Goal: Task Accomplishment & Management: Complete application form

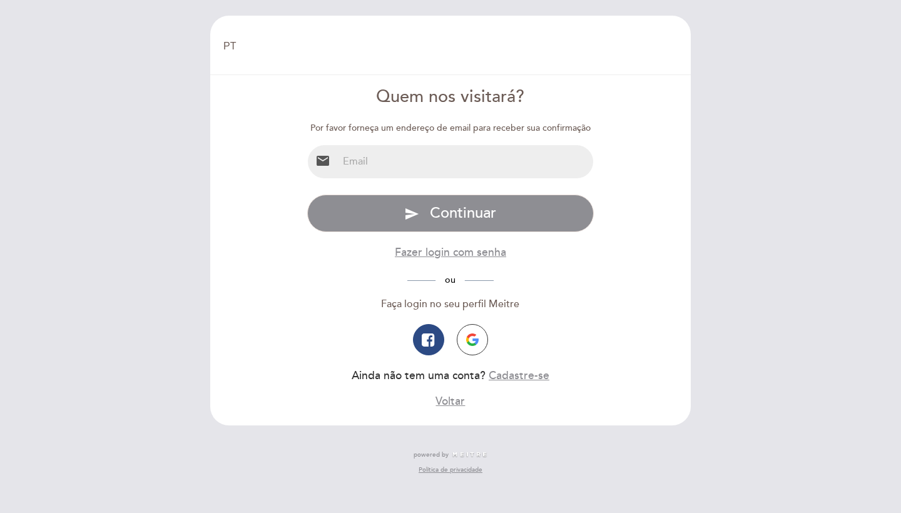
select select "pt"
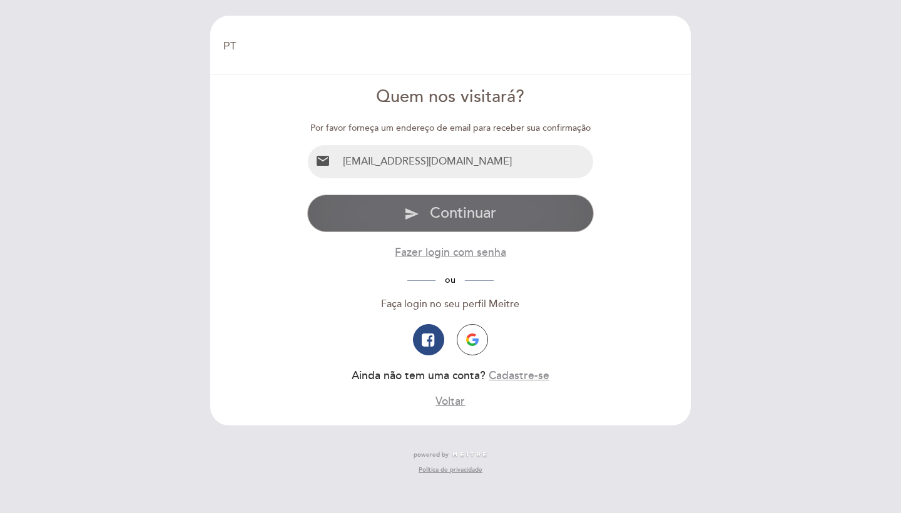
type input "[EMAIL_ADDRESS][DOMAIN_NAME]"
click at [480, 207] on span "Continuar" at bounding box center [463, 213] width 66 height 18
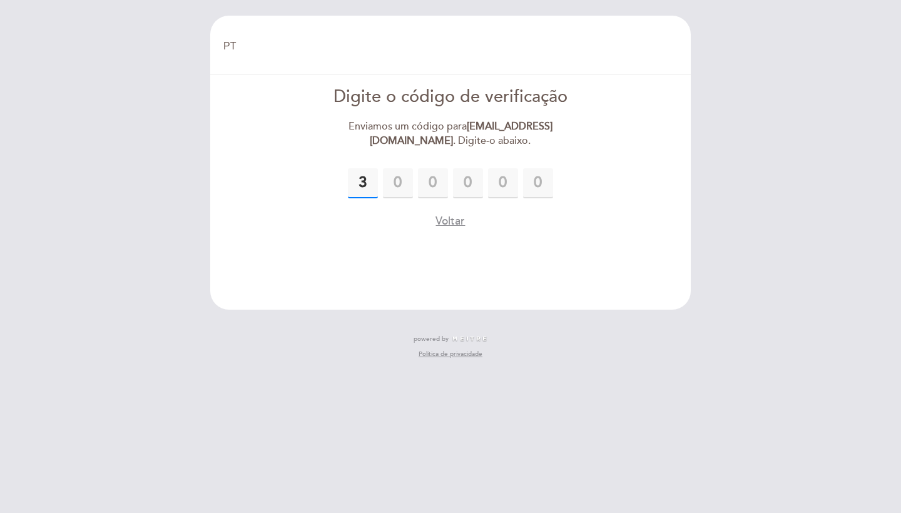
type input "3"
type input "1"
type input "7"
type input "5"
type input "3"
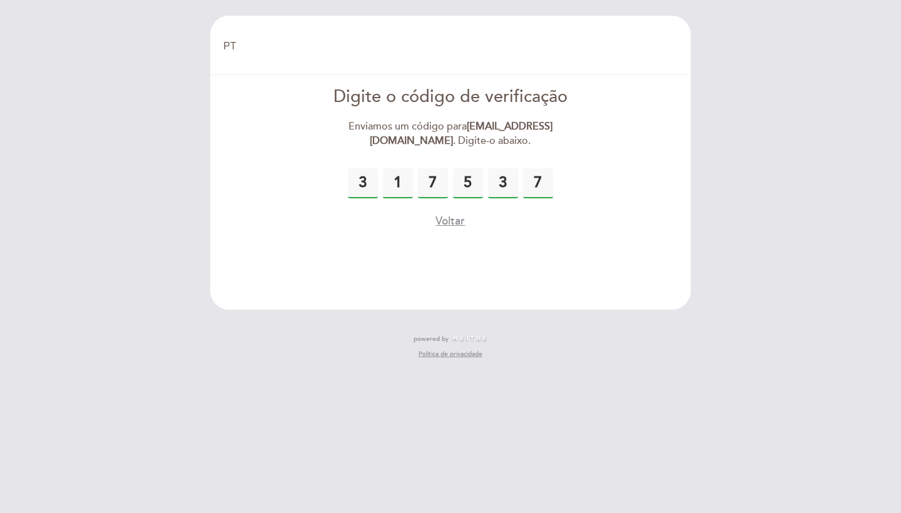
type input "7"
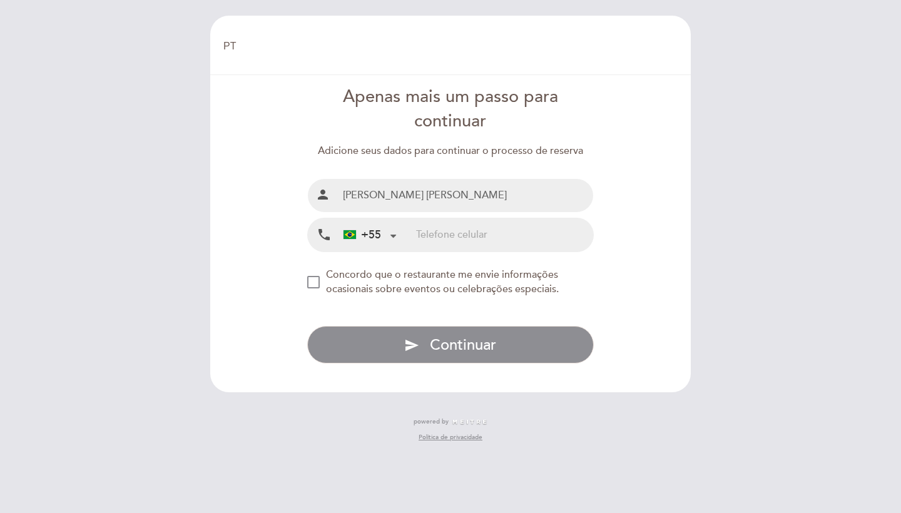
type input "[PERSON_NAME] [PERSON_NAME]"
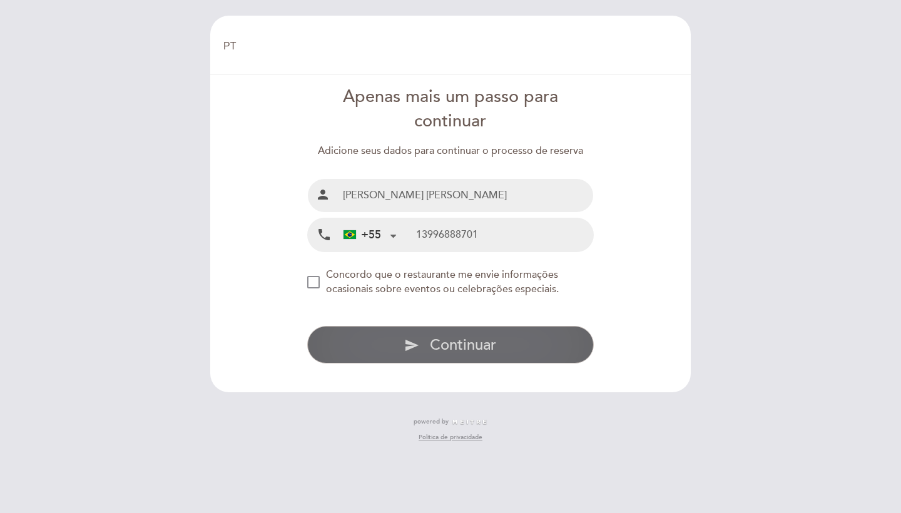
type input "13996888701"
click at [430, 340] on span "Continuar" at bounding box center [463, 345] width 66 height 18
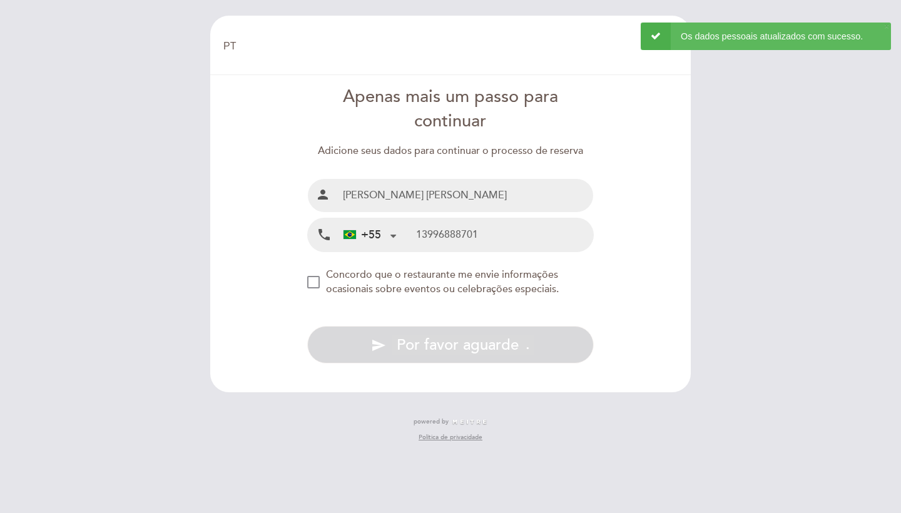
click at [492, 236] on input "13996888701" at bounding box center [504, 234] width 177 height 33
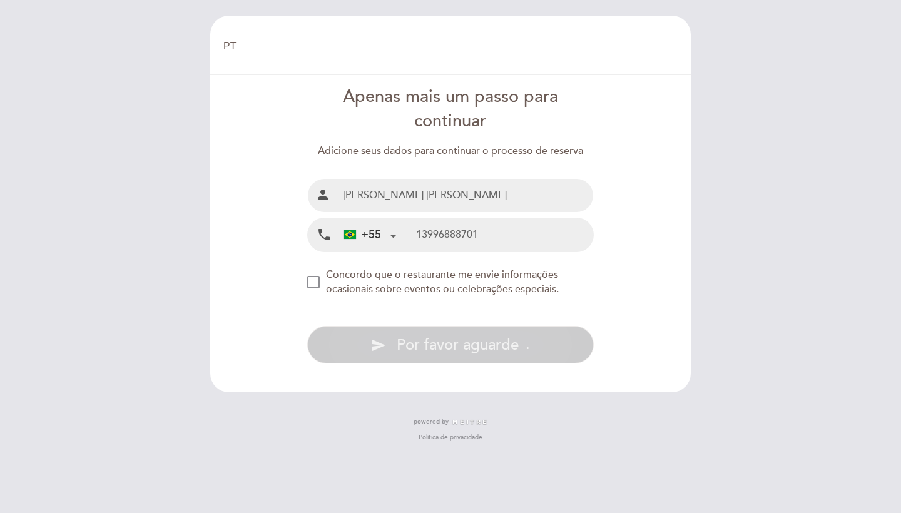
type input "13996888701"
